Goal: Task Accomplishment & Management: Manage account settings

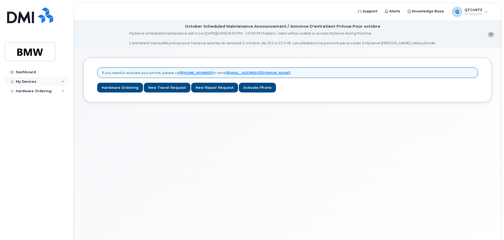
click at [60, 82] on div "My Devices" at bounding box center [37, 81] width 64 height 9
click at [36, 92] on div "Add Device" at bounding box center [28, 91] width 21 height 5
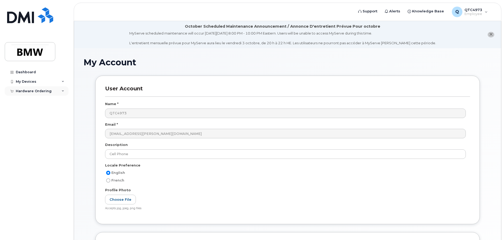
click at [49, 90] on div "Hardware Ordering" at bounding box center [34, 91] width 36 height 4
click at [60, 83] on div "My Devices" at bounding box center [37, 81] width 64 height 9
